Goal: Book appointment/travel/reservation

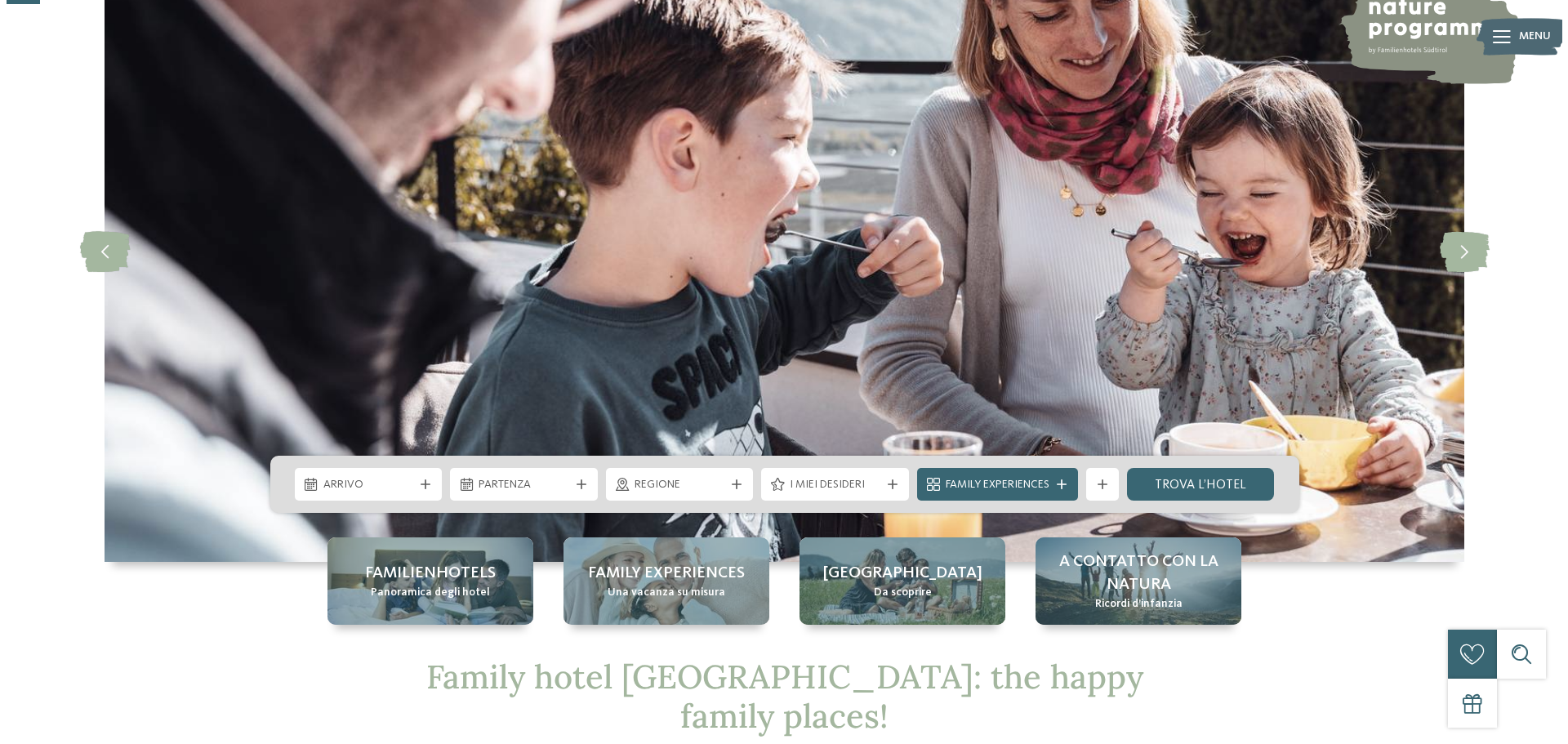
scroll to position [163, 0]
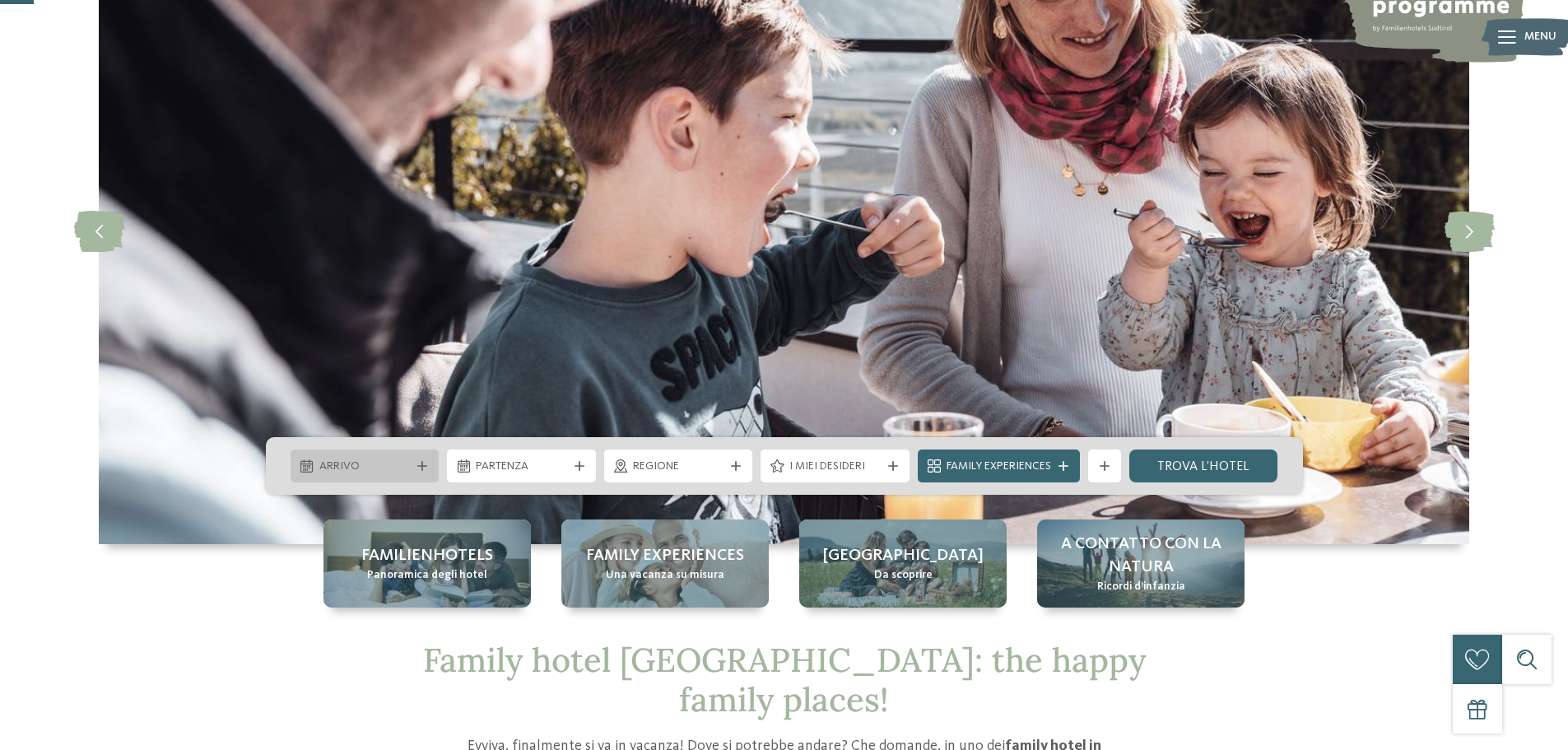
click at [336, 466] on span "Arrivo" at bounding box center [365, 467] width 92 height 16
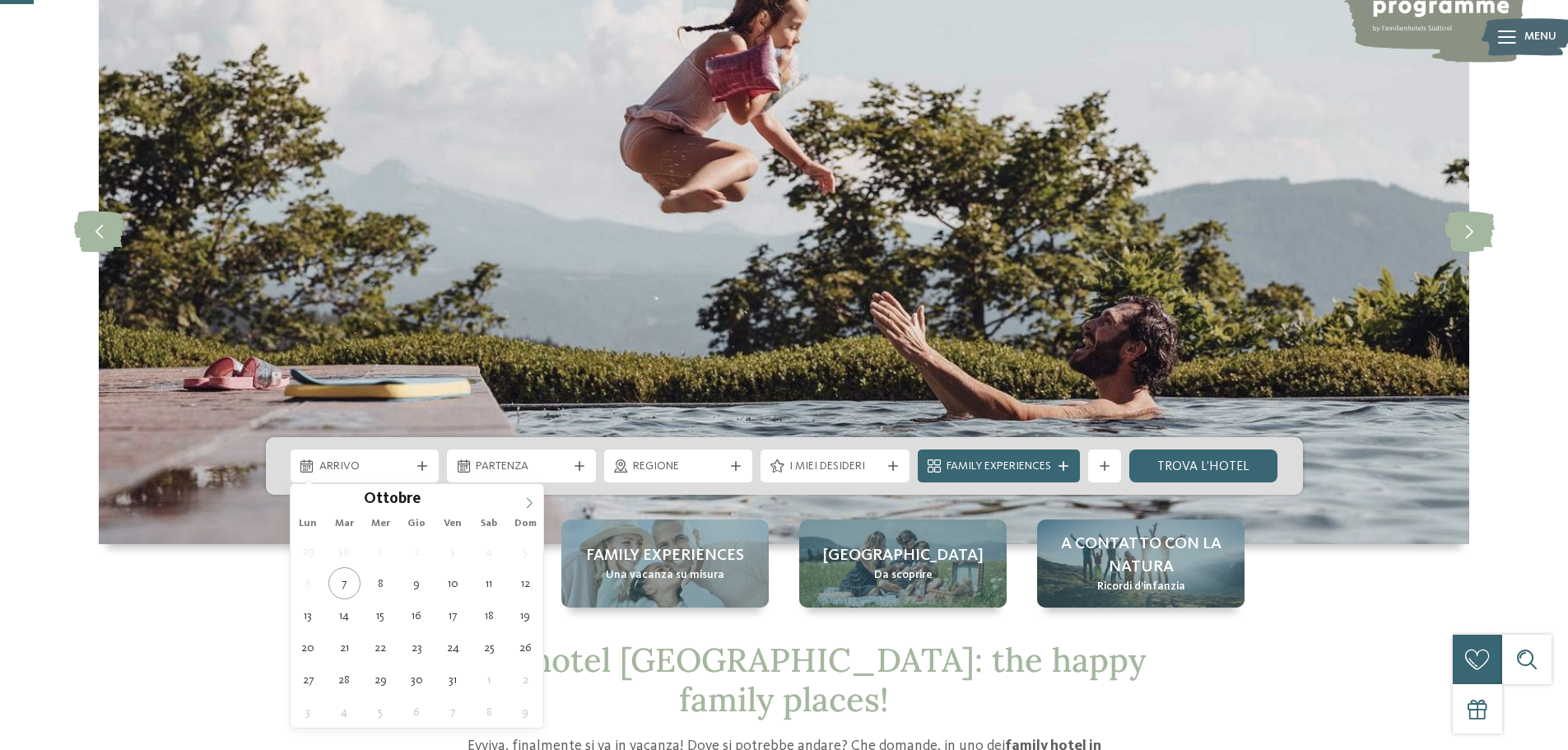
click at [524, 496] on span at bounding box center [529, 498] width 28 height 28
type div "27.12.2025"
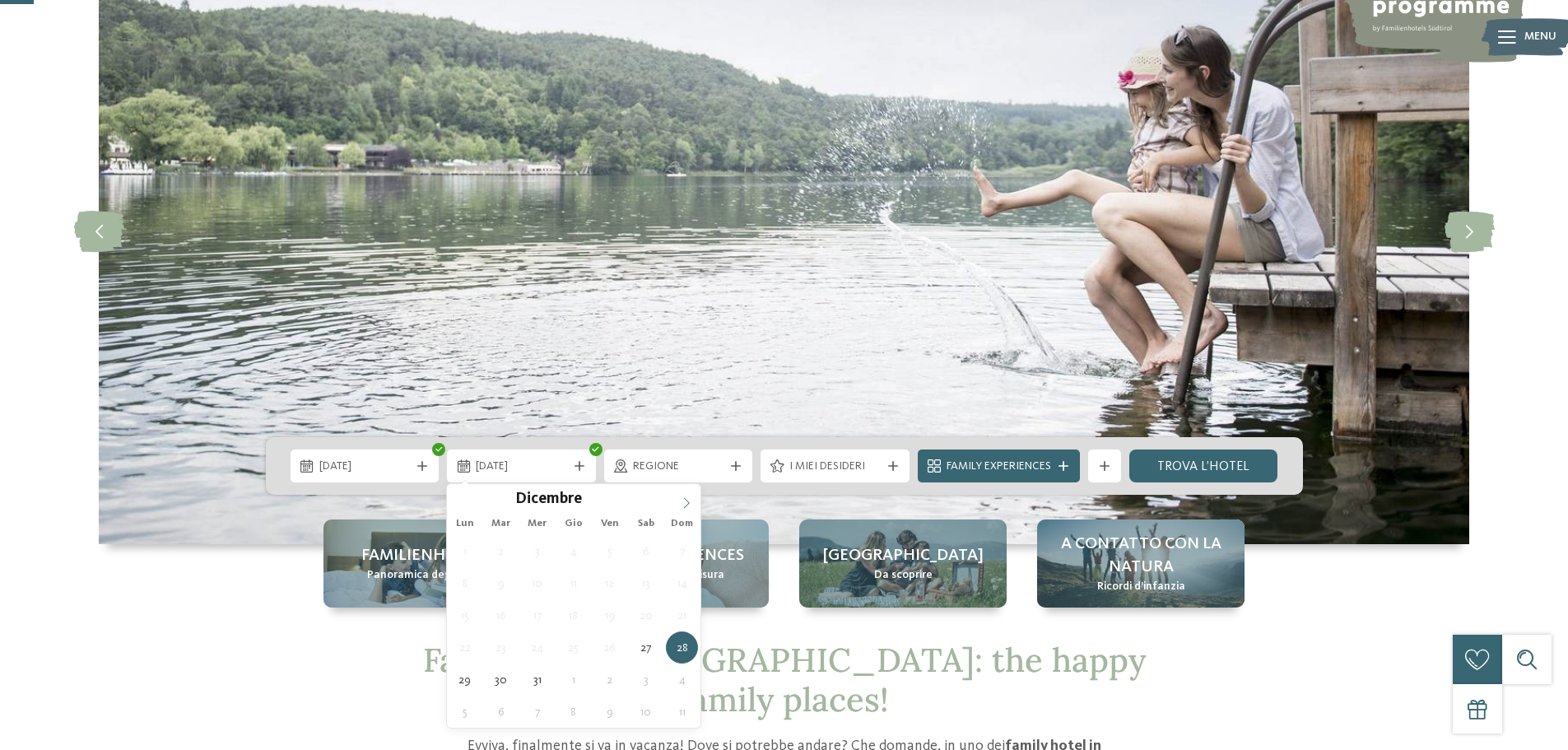
type input "****"
click at [689, 502] on icon at bounding box center [686, 503] width 11 height 11
type div "03.01.2026"
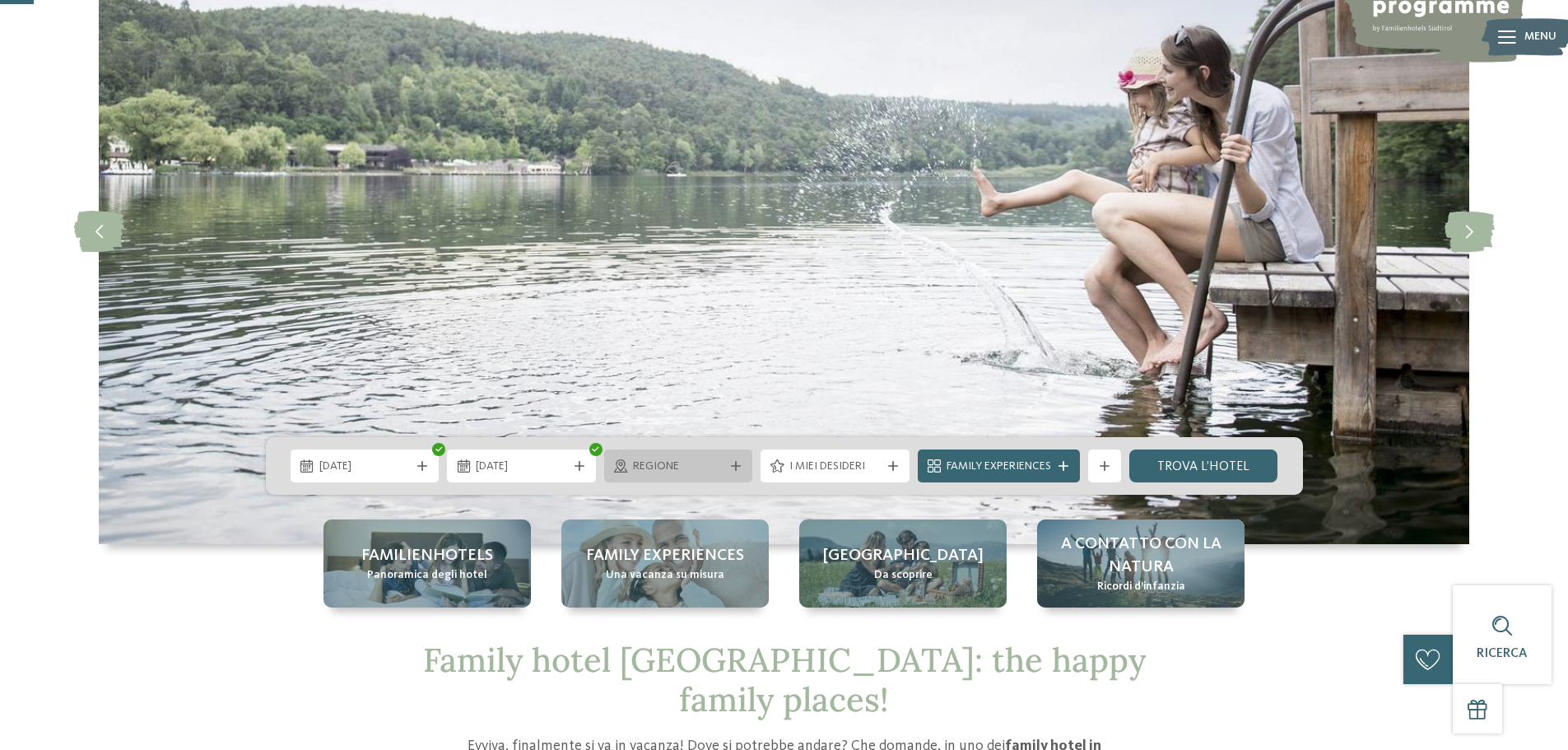
click at [658, 468] on span "Regione" at bounding box center [678, 467] width 92 height 16
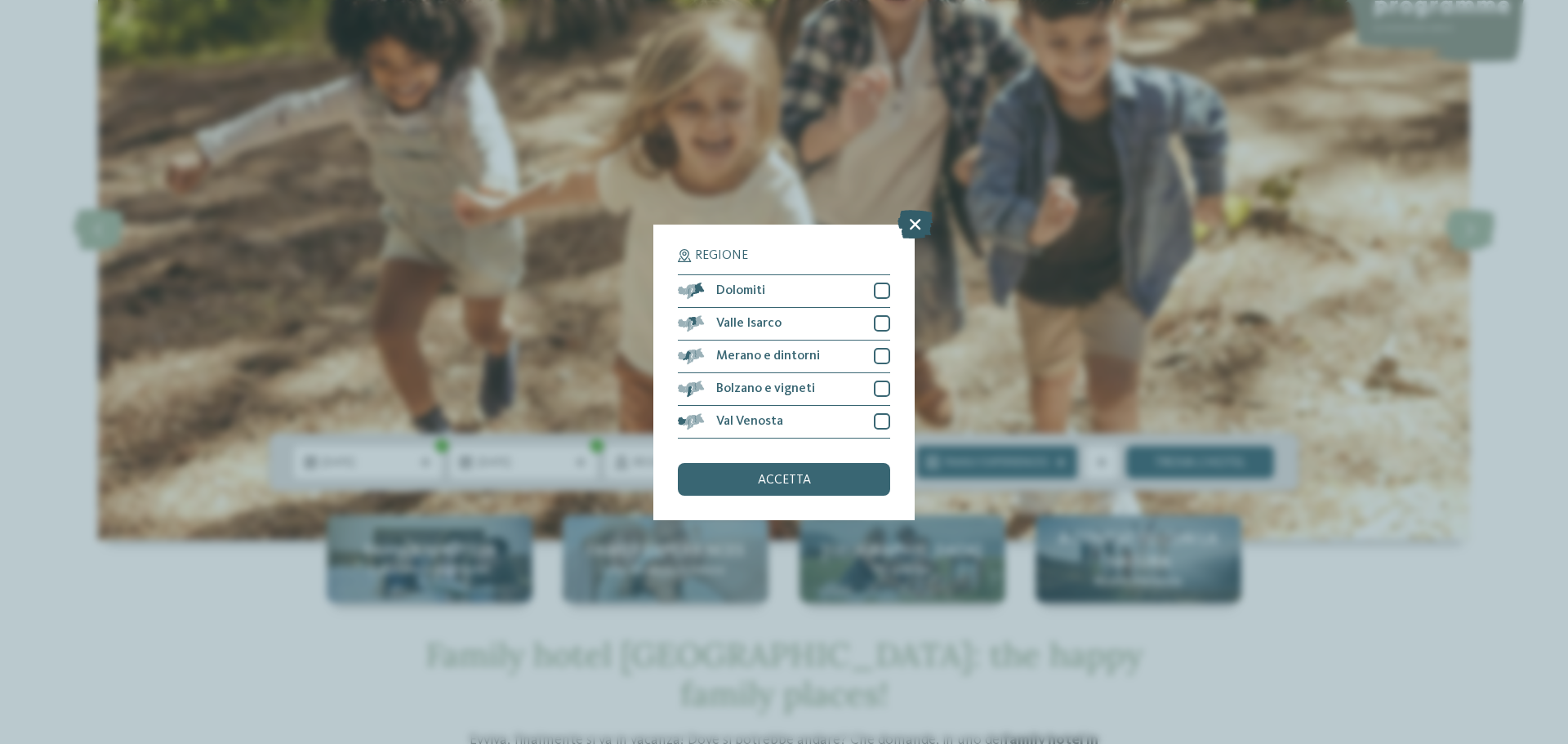
click at [919, 226] on icon at bounding box center [915, 224] width 35 height 29
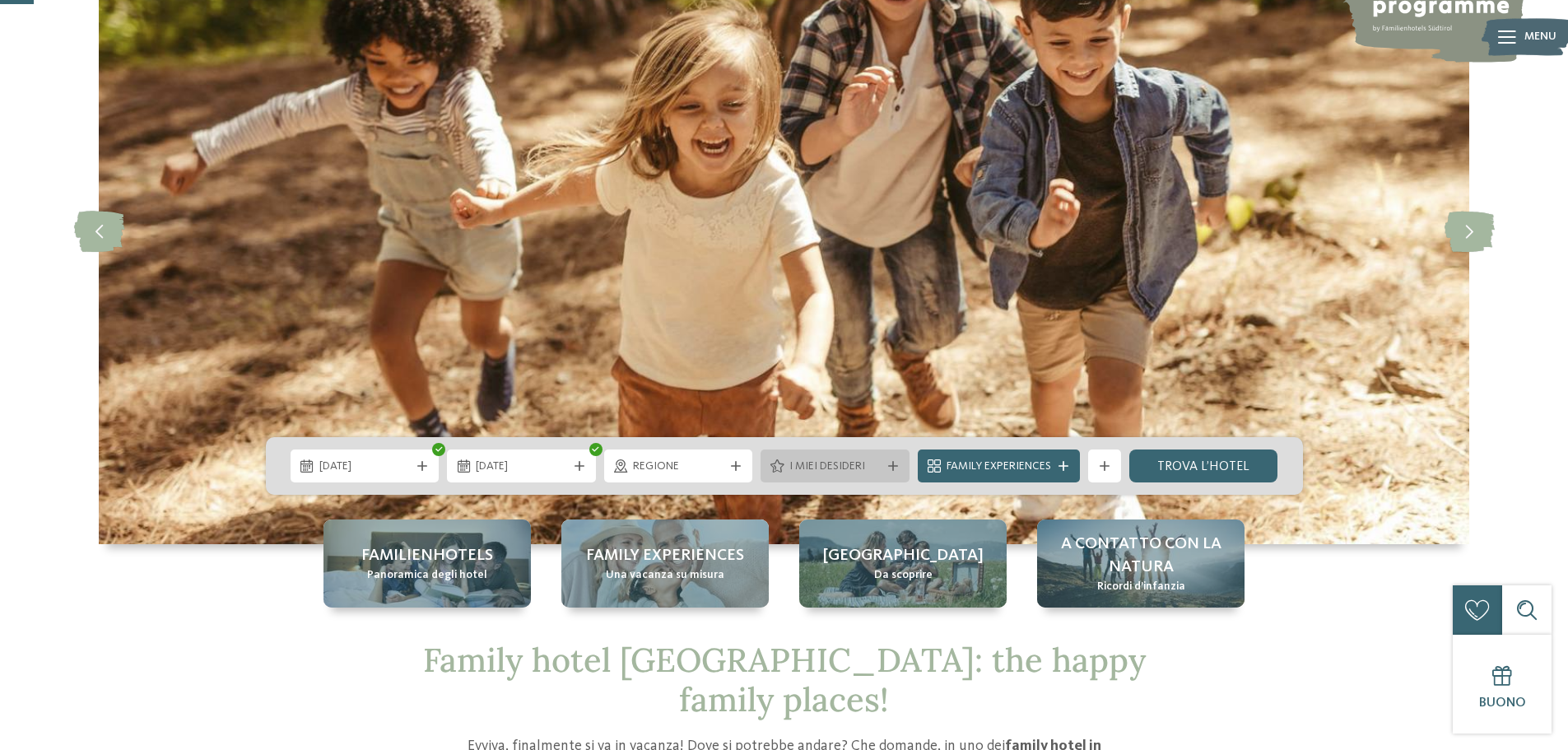
click at [832, 469] on span "I miei desideri" at bounding box center [835, 467] width 92 height 16
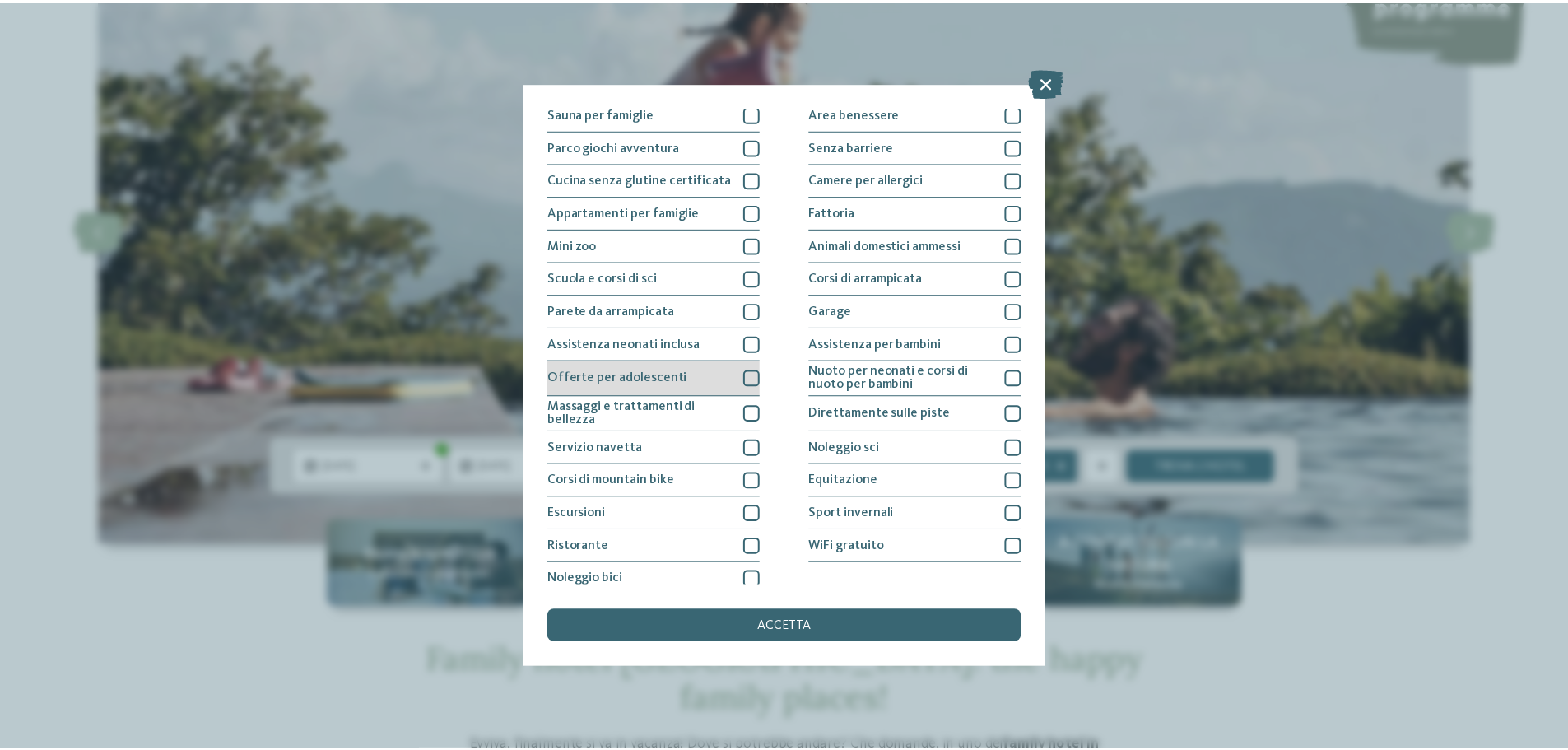
scroll to position [115, 0]
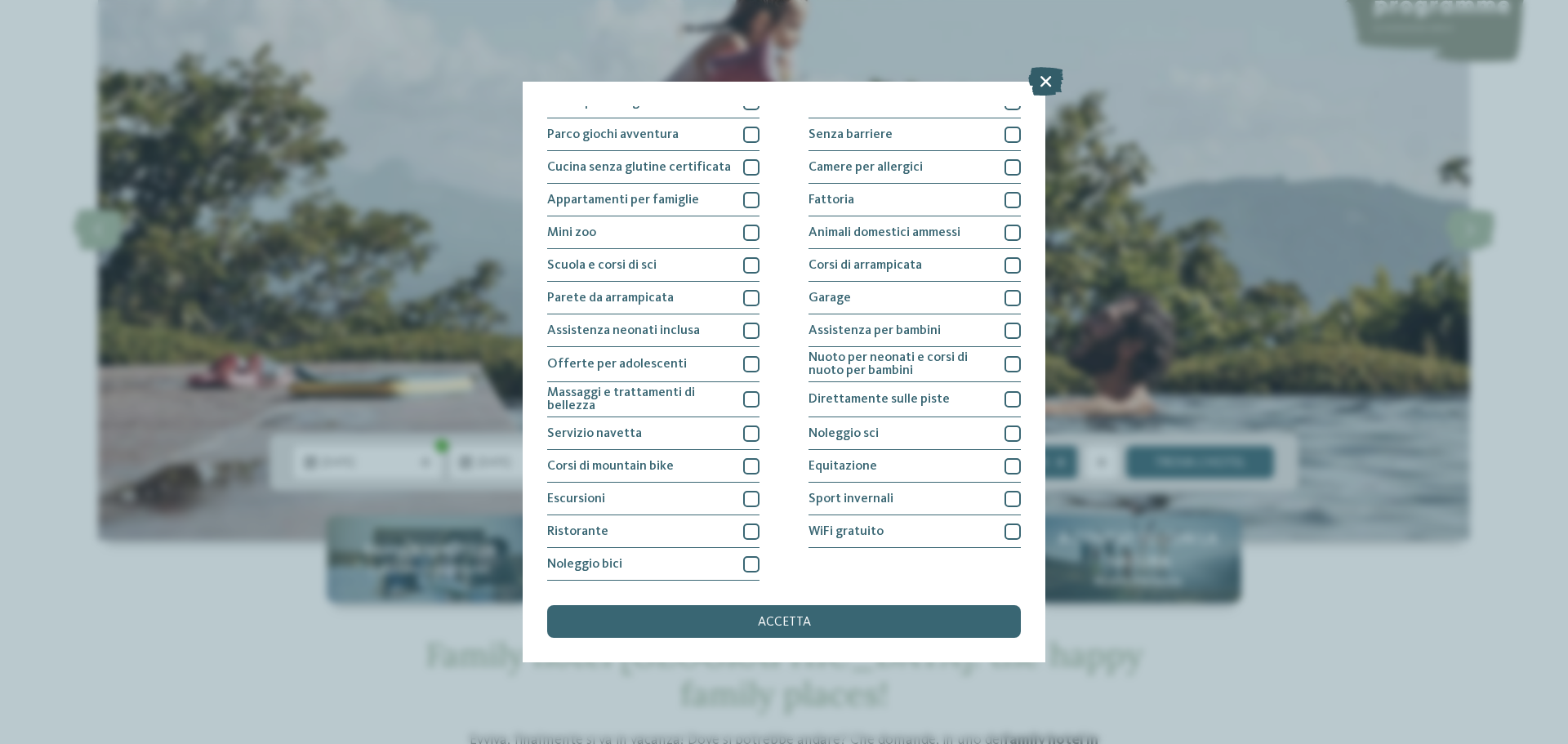
click at [1041, 80] on icon at bounding box center [1045, 82] width 35 height 29
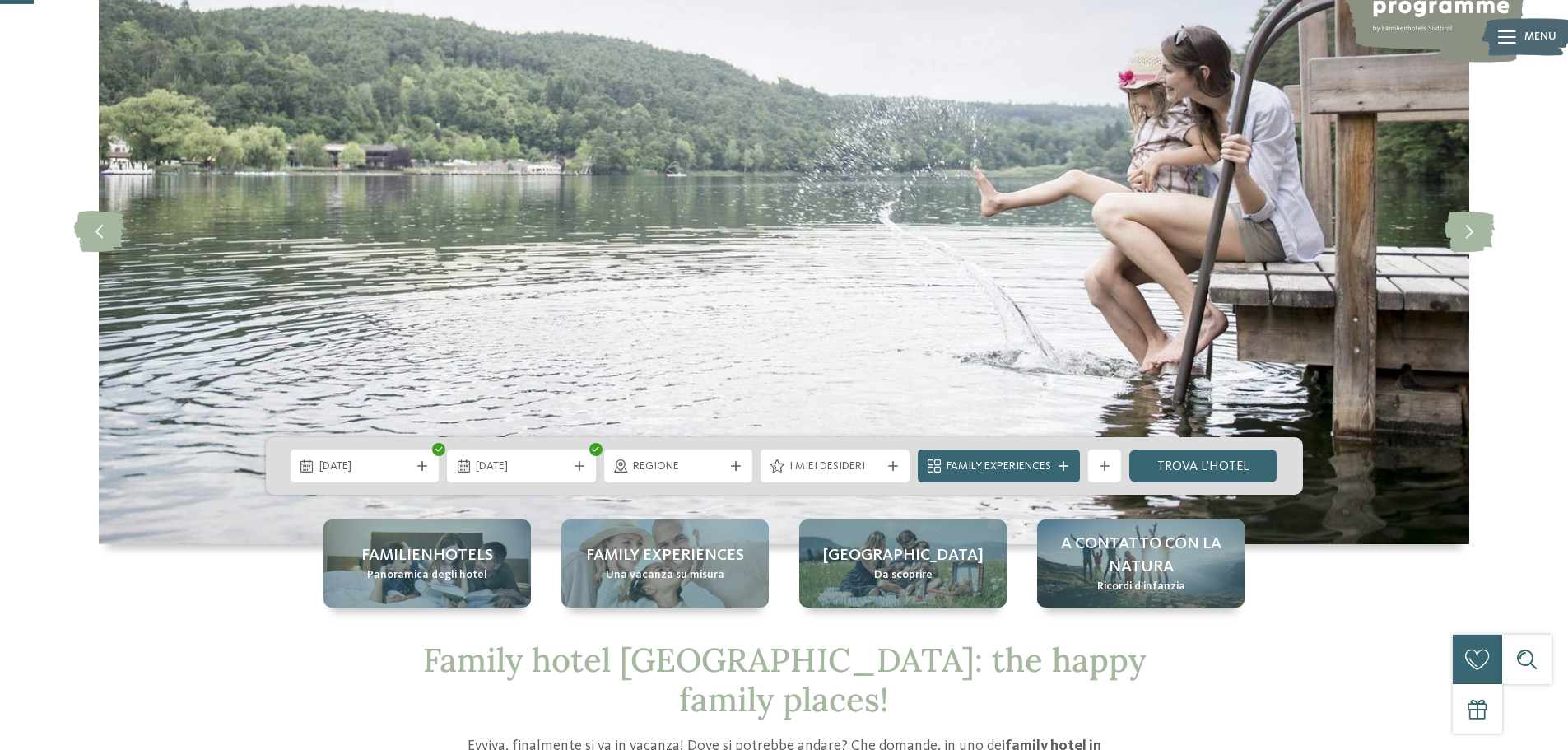
drag, startPoint x: 1193, startPoint y: 478, endPoint x: 1130, endPoint y: 480, distance: 63.0
click at [1193, 478] on link "trova l’hotel" at bounding box center [1204, 466] width 149 height 33
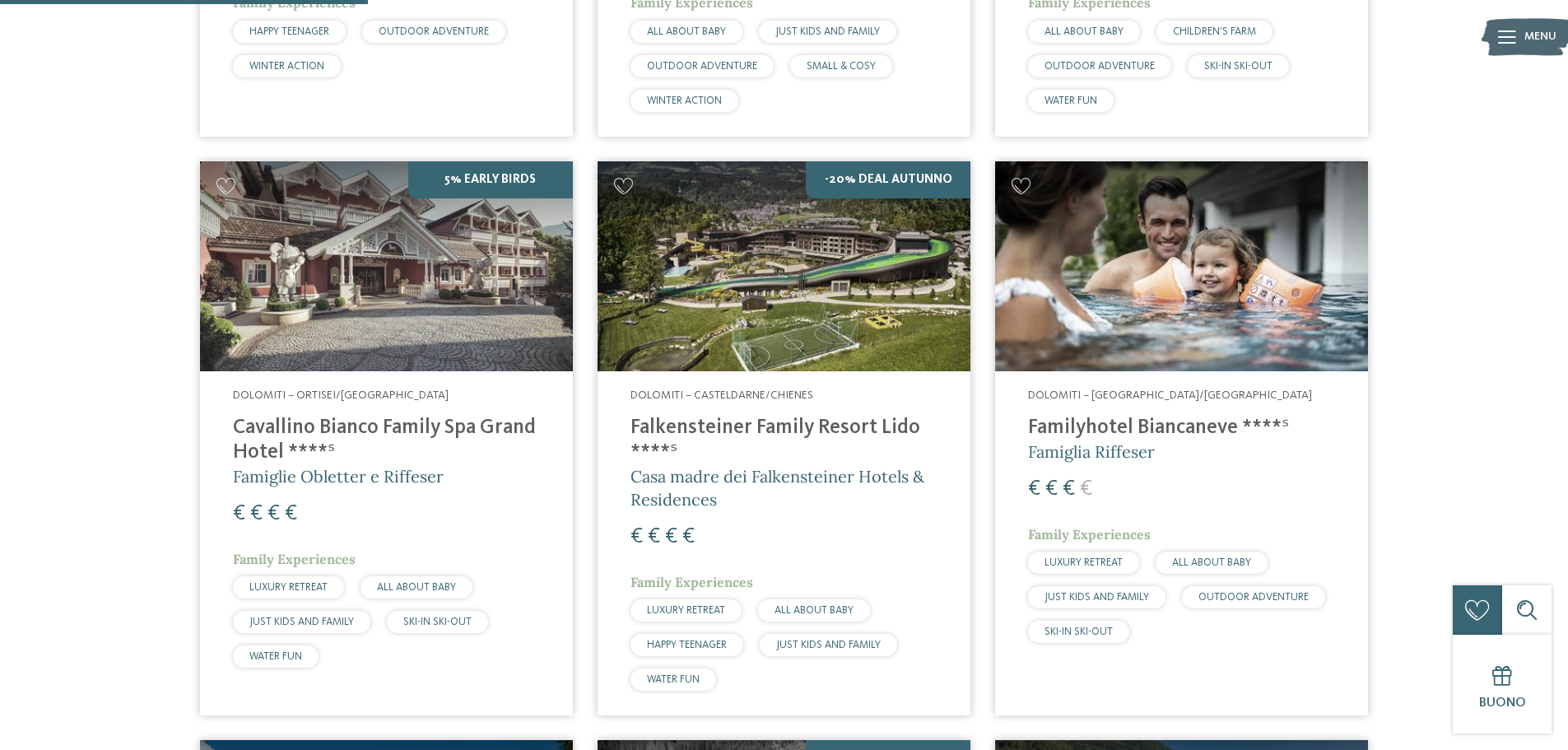
scroll to position [1034, 0]
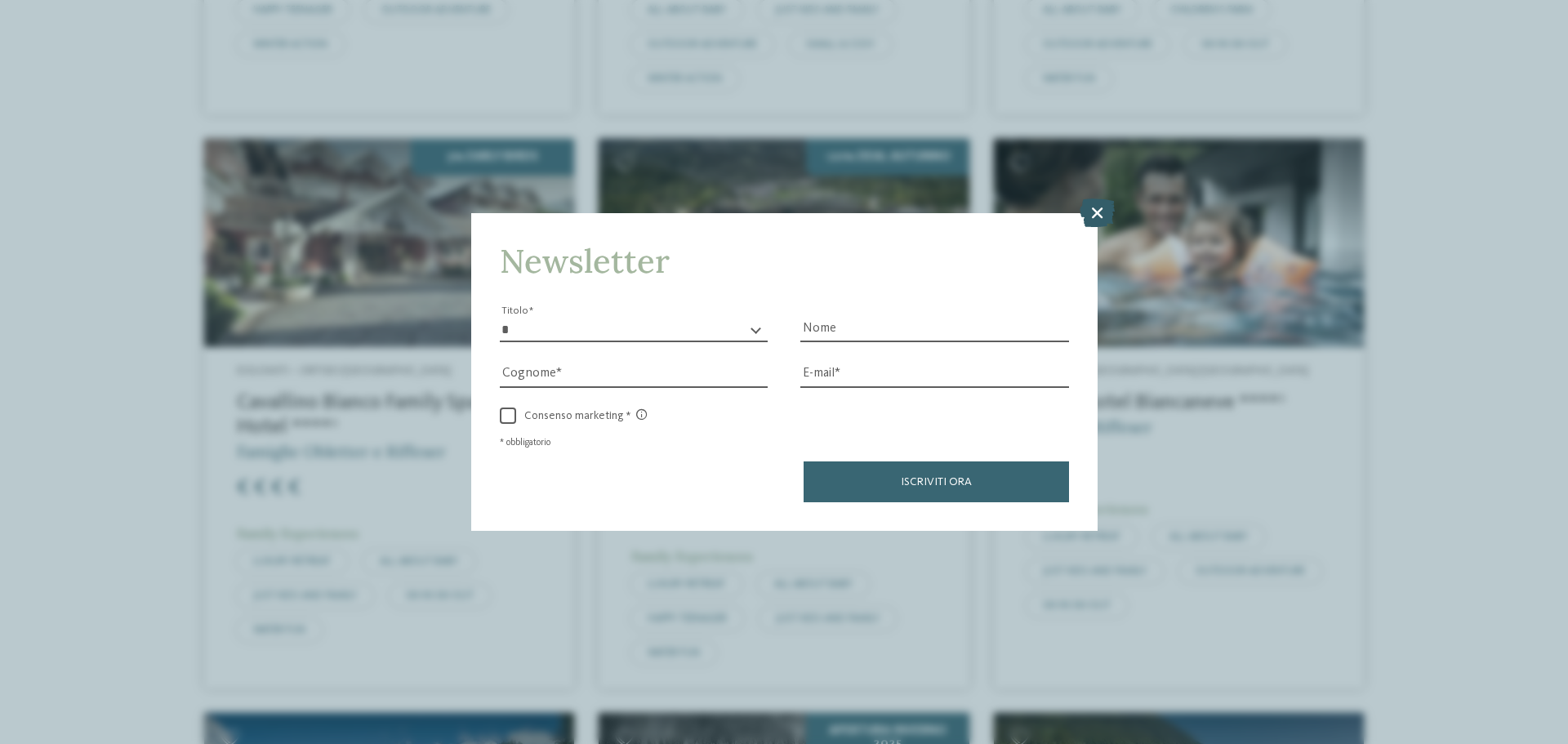
click at [1099, 213] on icon at bounding box center [1097, 213] width 35 height 29
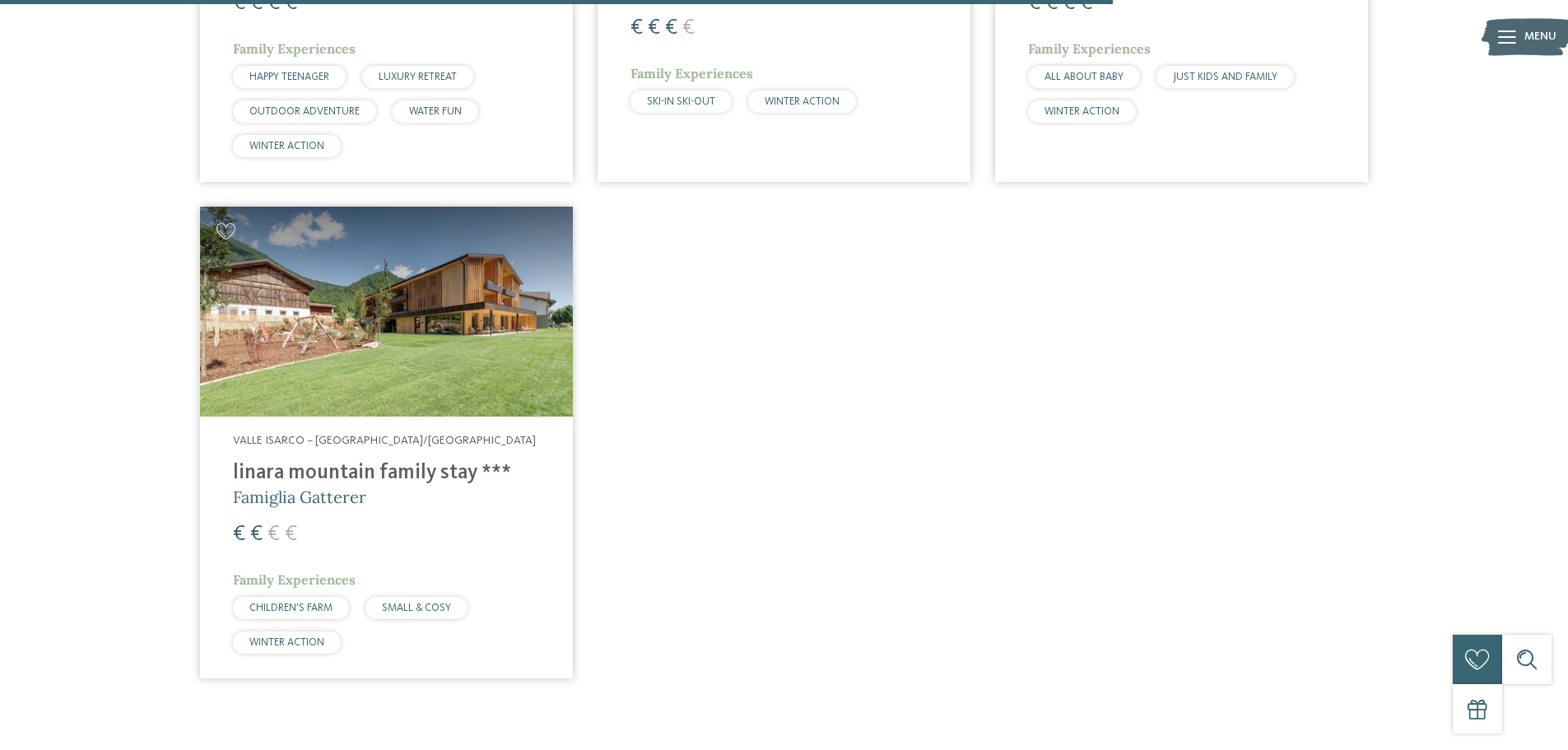
scroll to position [3175, 0]
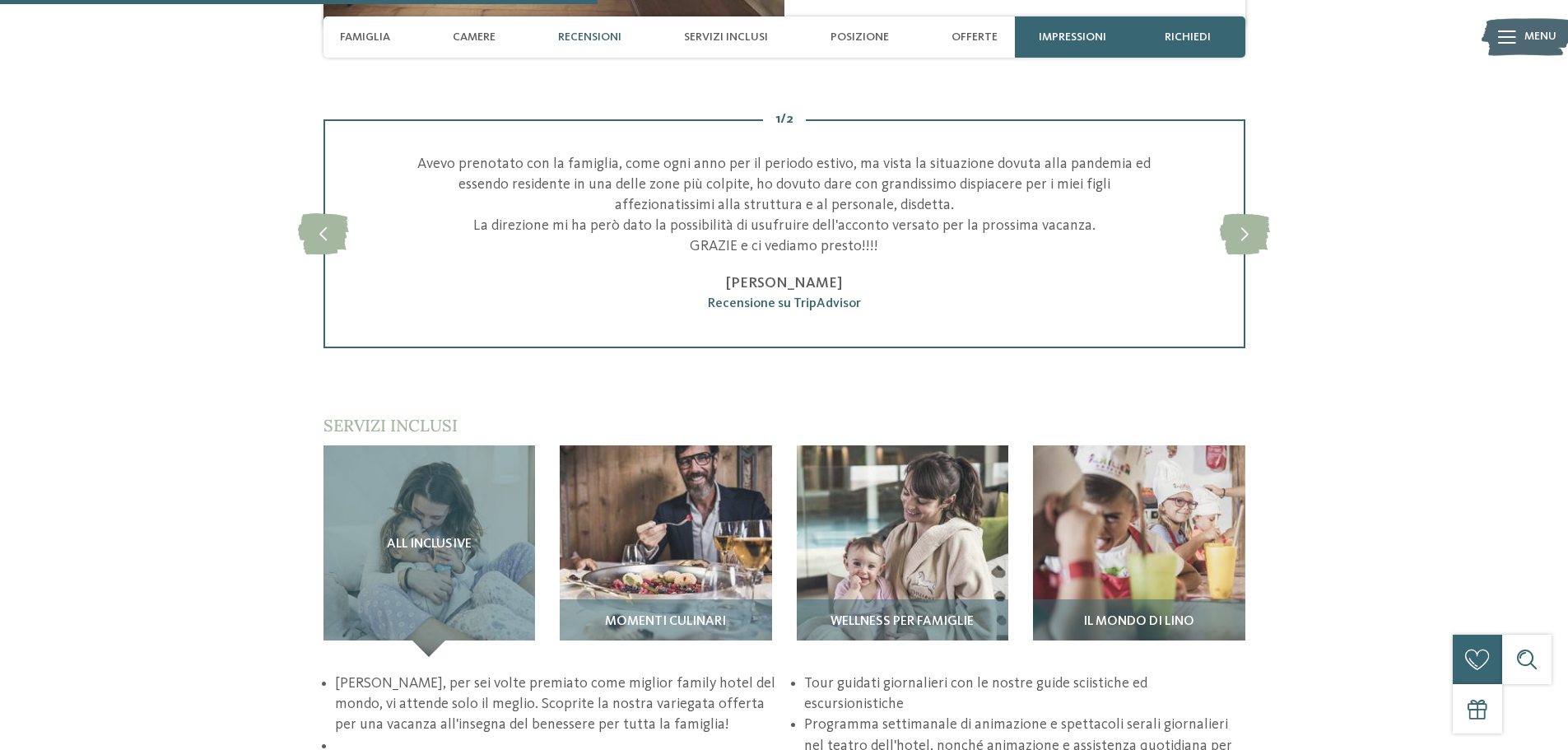
scroll to position [2223, 0]
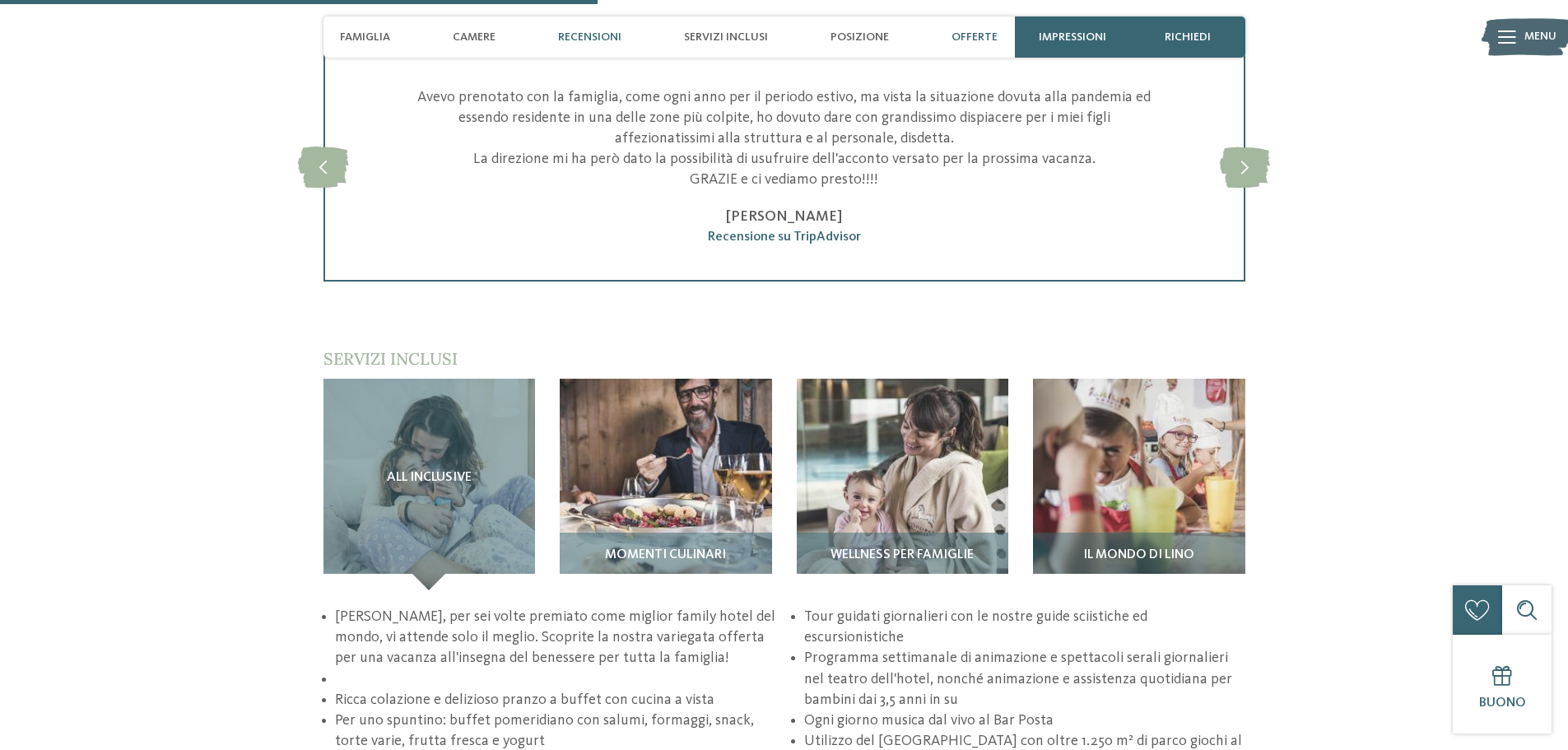
click at [983, 38] on span "Offerte" at bounding box center [974, 38] width 46 height 14
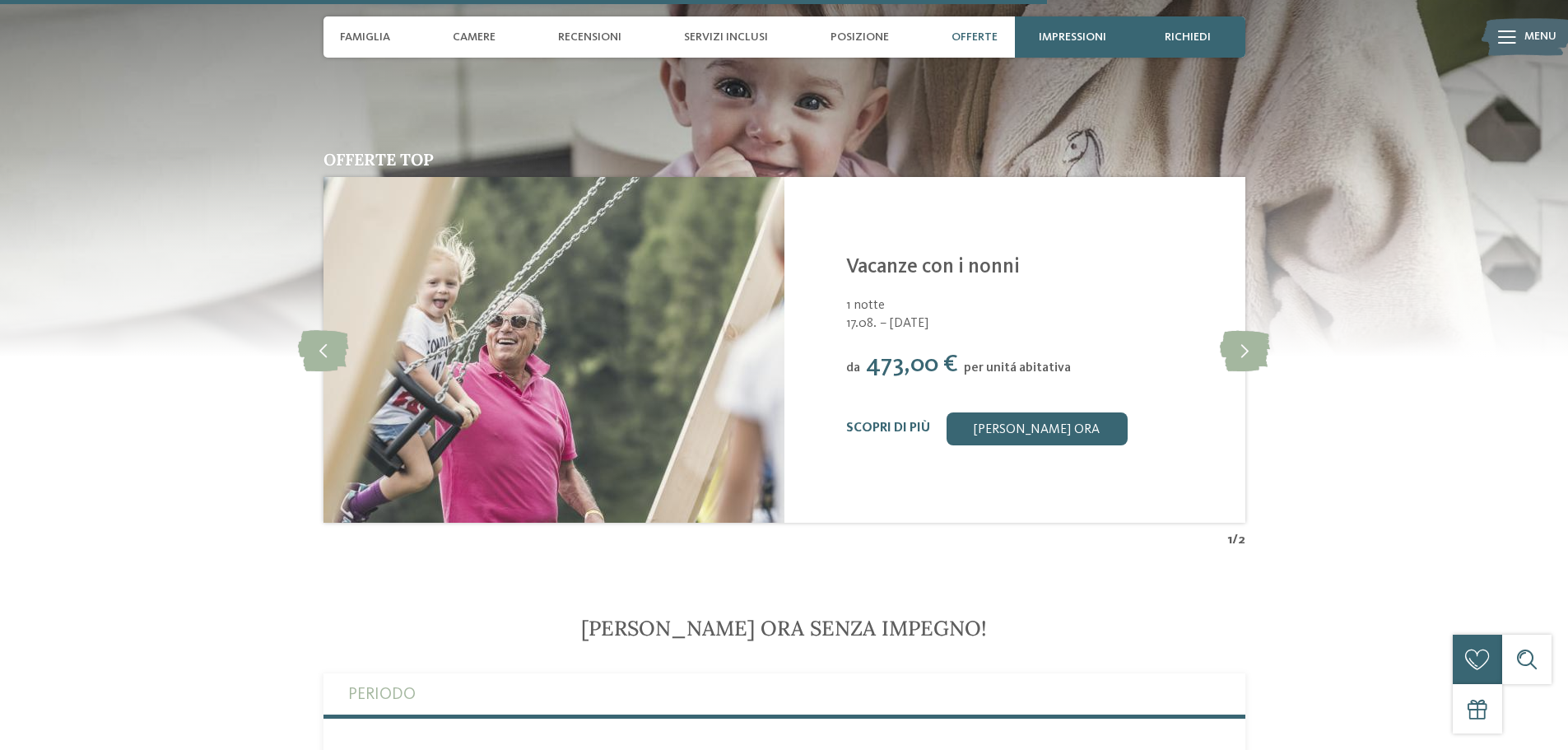
scroll to position [3898, 0]
click at [851, 32] on span "Posizione" at bounding box center [859, 38] width 58 height 14
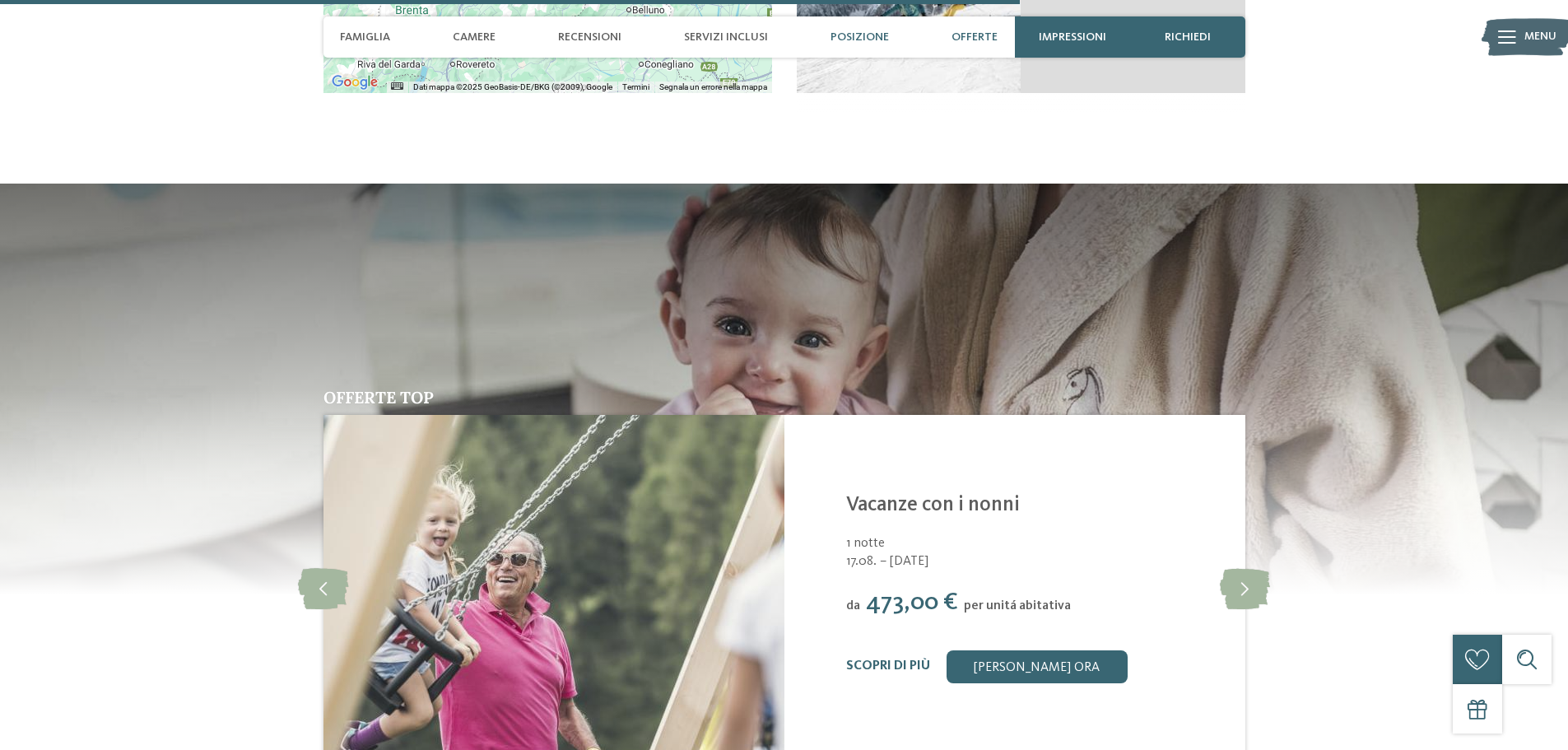
scroll to position [3262, 0]
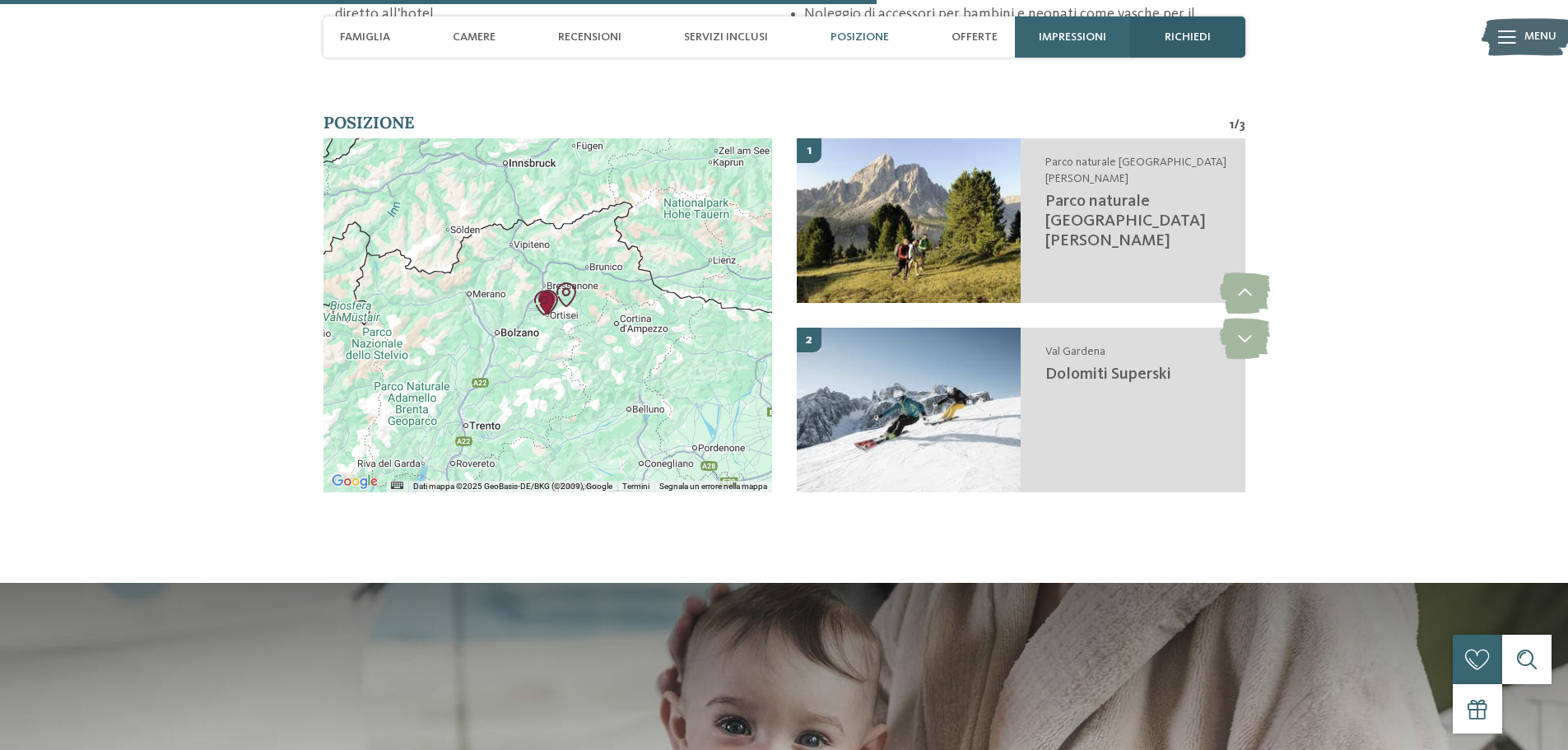
click at [1203, 32] on span "richiedi" at bounding box center [1188, 38] width 46 height 14
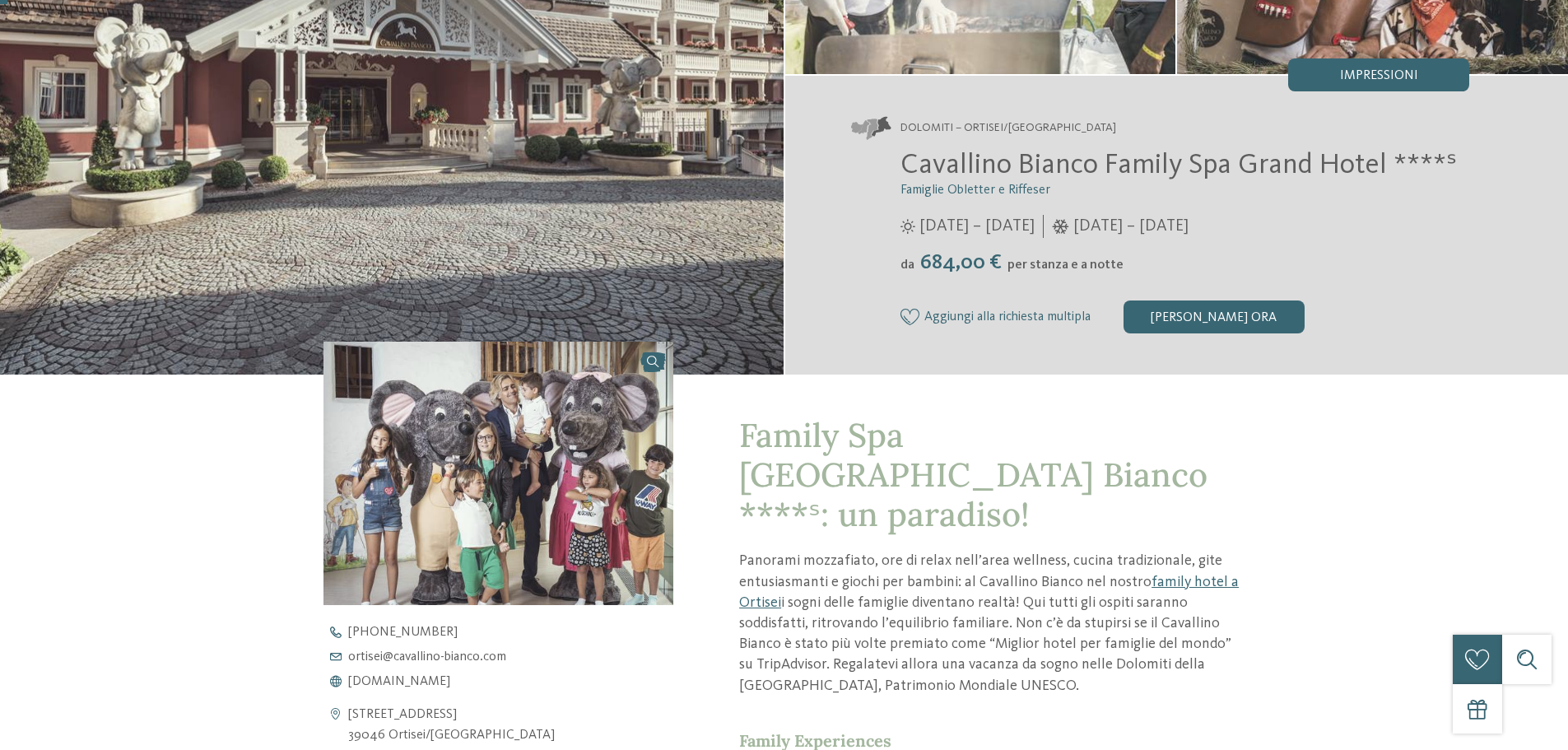
scroll to position [0, 0]
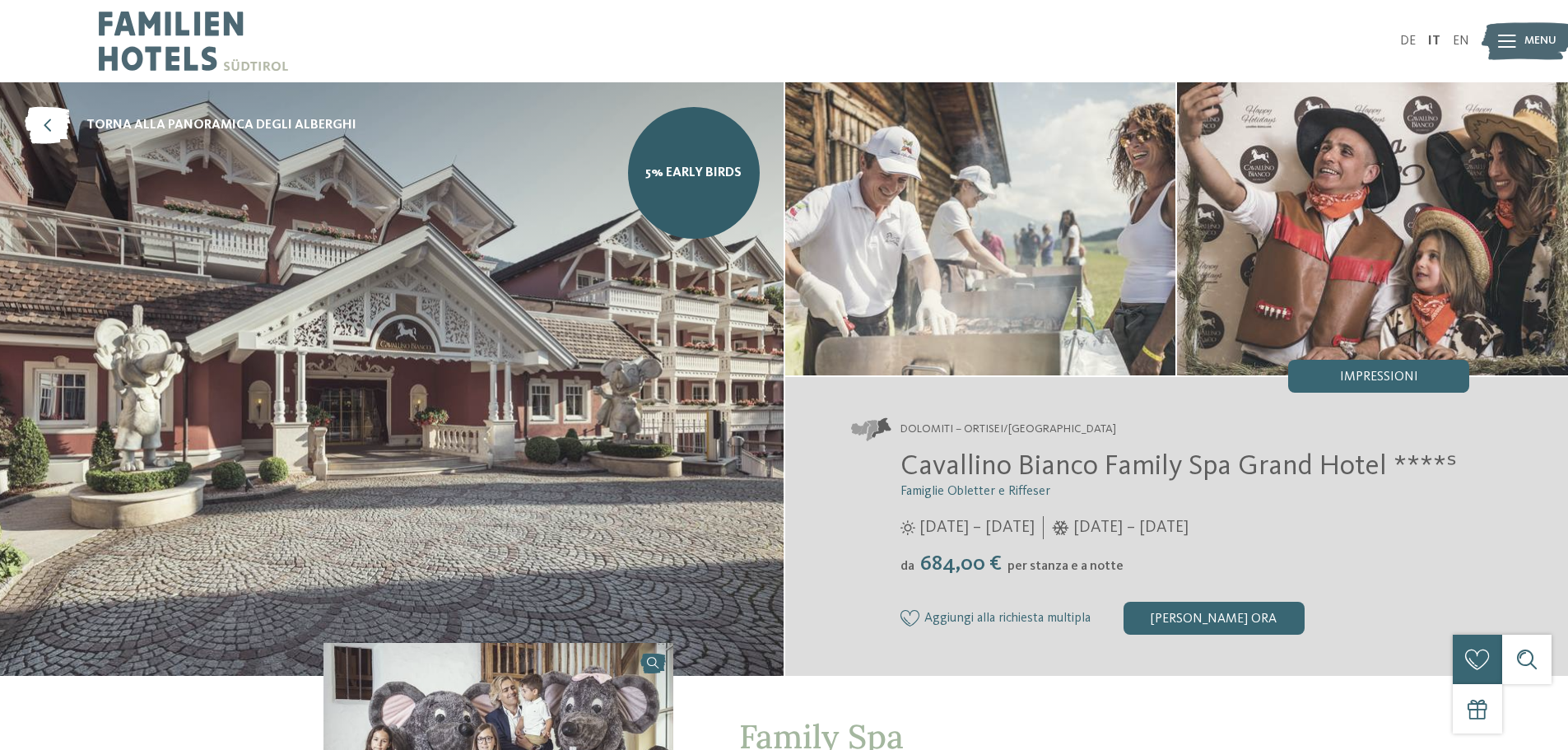
click at [1532, 41] on span "Menu" at bounding box center [1540, 40] width 32 height 16
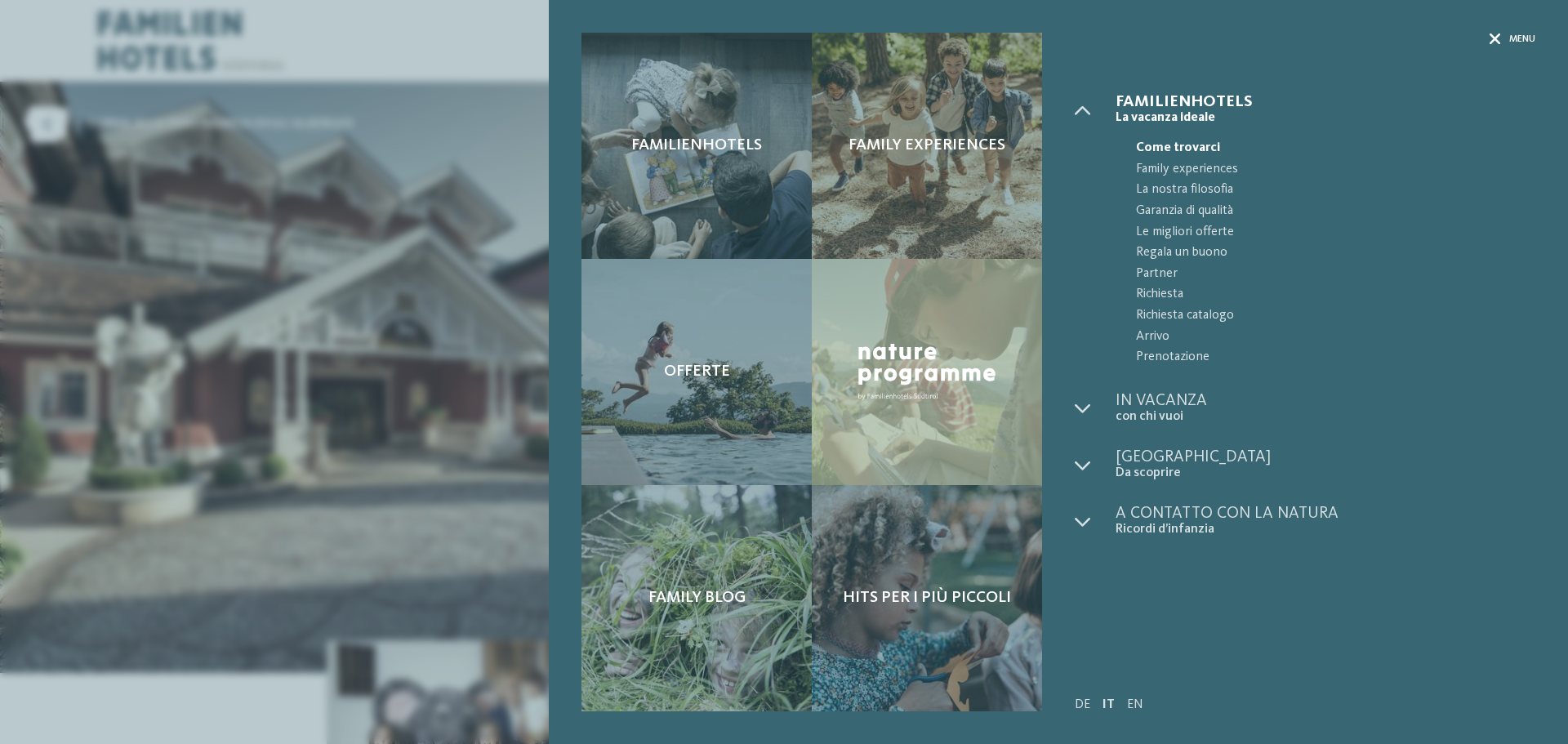
click at [1502, 34] on div "Menu" at bounding box center [1512, 39] width 46 height 14
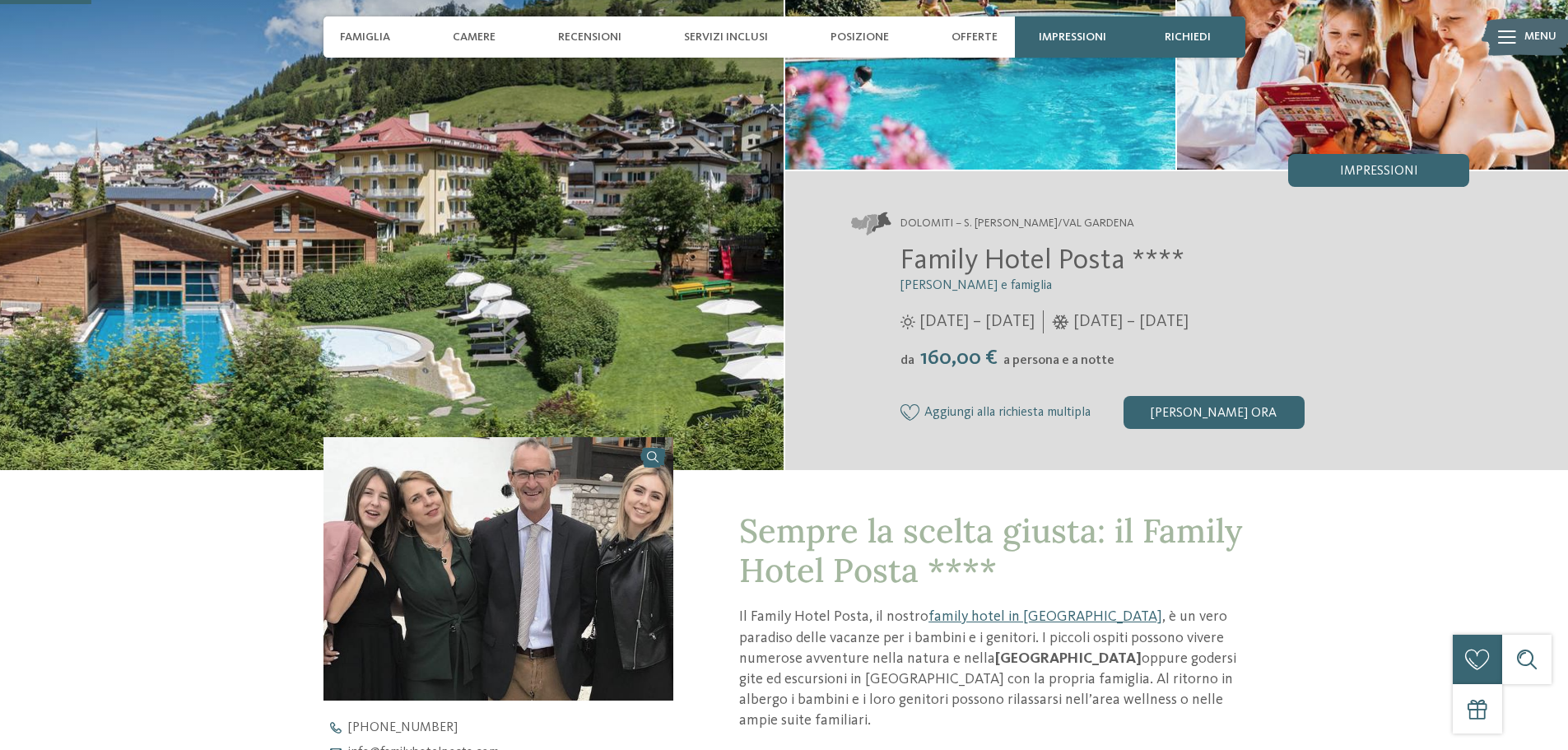
scroll to position [412, 0]
